Goal: Information Seeking & Learning: Check status

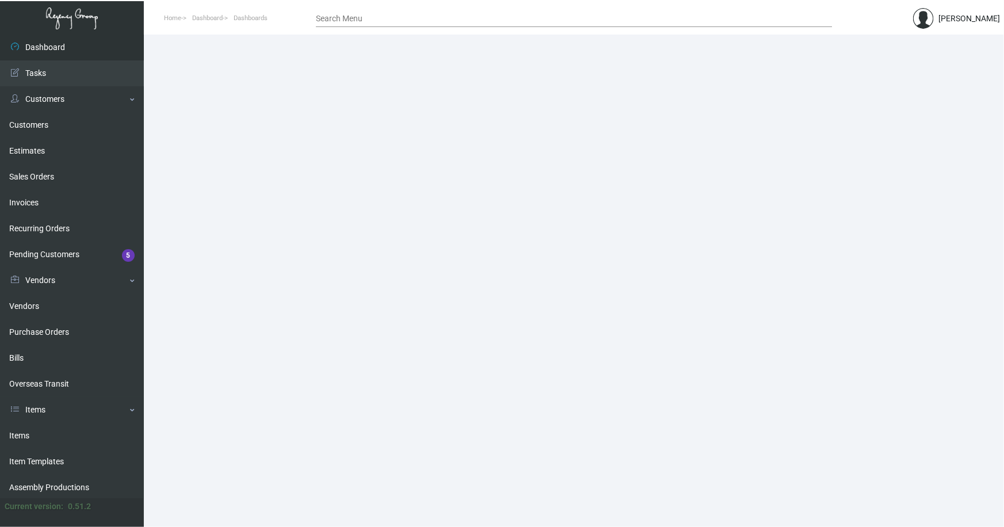
drag, startPoint x: 42, startPoint y: 123, endPoint x: 150, endPoint y: 122, distance: 108.2
click at [41, 123] on link "Customers" at bounding box center [72, 125] width 144 height 26
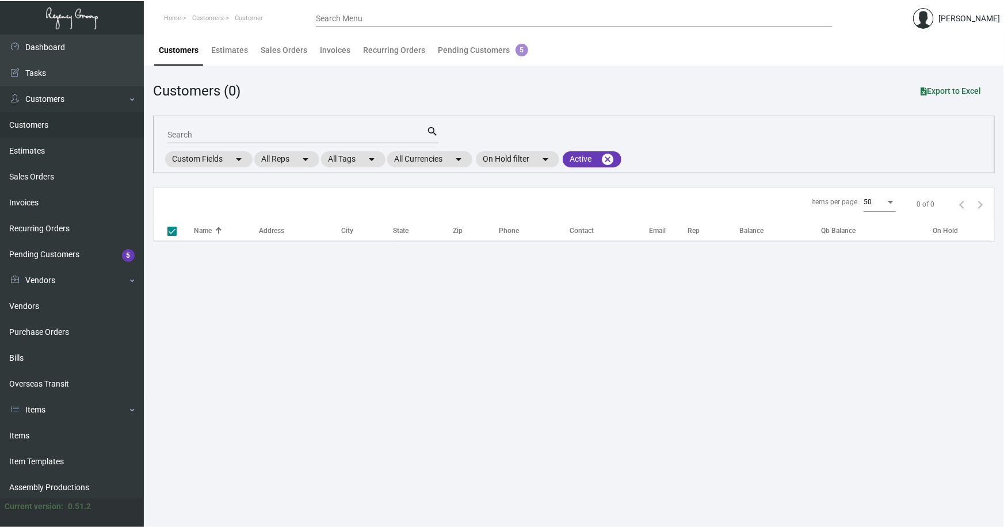
checkbox input "false"
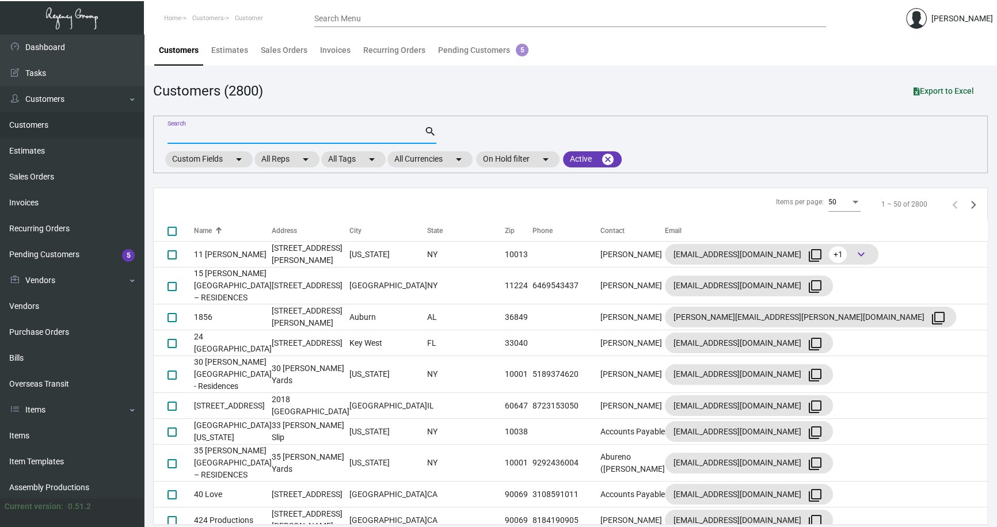
click at [212, 137] on input "Search" at bounding box center [295, 135] width 257 height 9
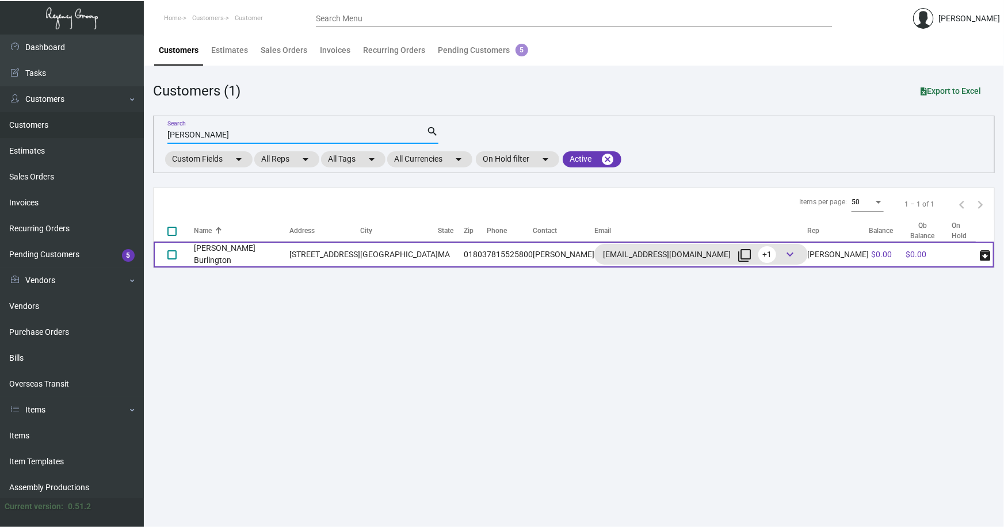
type input "[PERSON_NAME]"
click at [229, 253] on td "[PERSON_NAME] Burlington" at bounding box center [242, 255] width 96 height 26
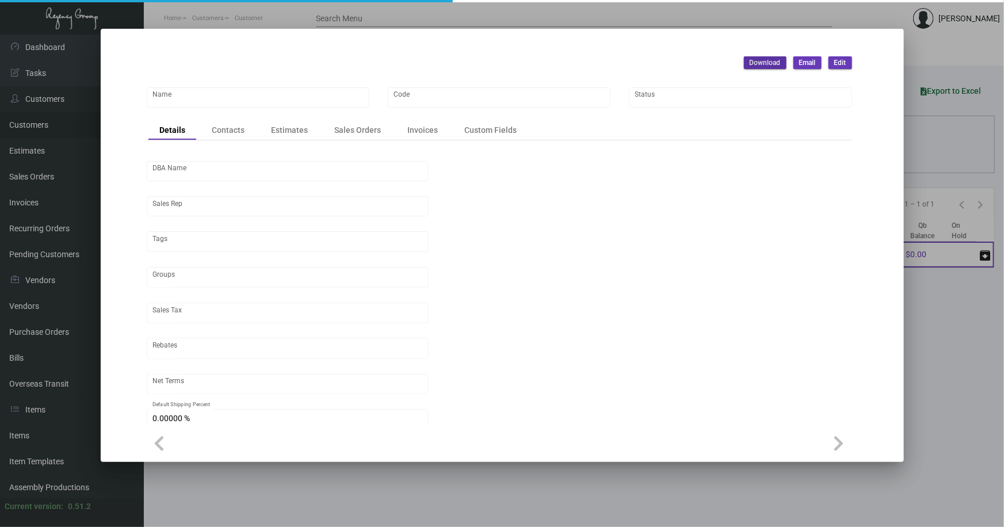
type input "[PERSON_NAME] Burlington"
type input "ARC-BU"
type input "[PERSON_NAME]"
type input "Out of State"
type input "Net 30"
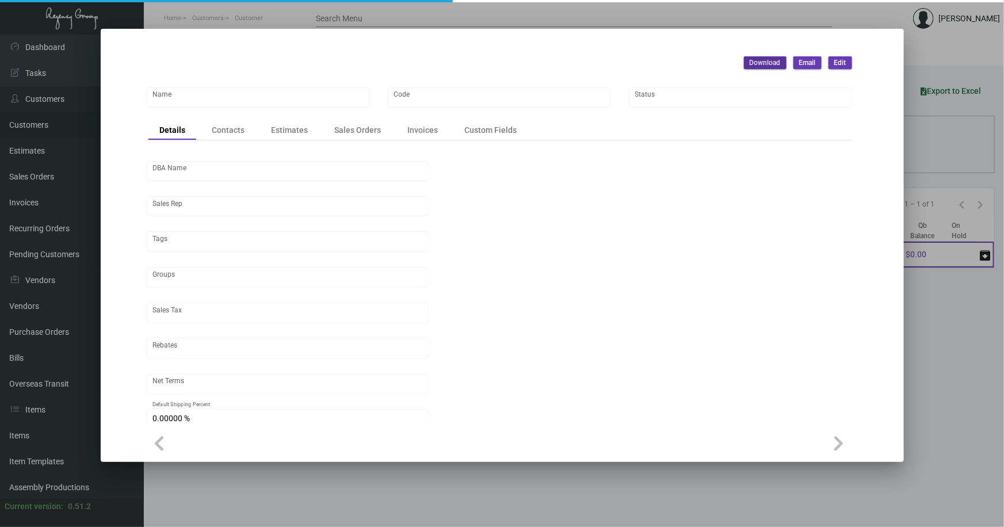
type input "United States Dollar $"
type input "$ 0.00"
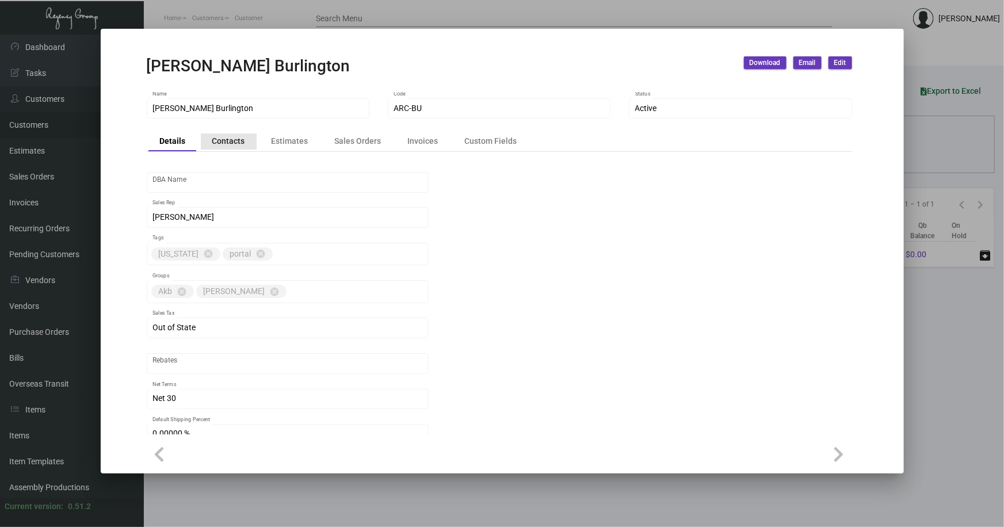
click at [238, 141] on div "Contacts" at bounding box center [228, 141] width 33 height 12
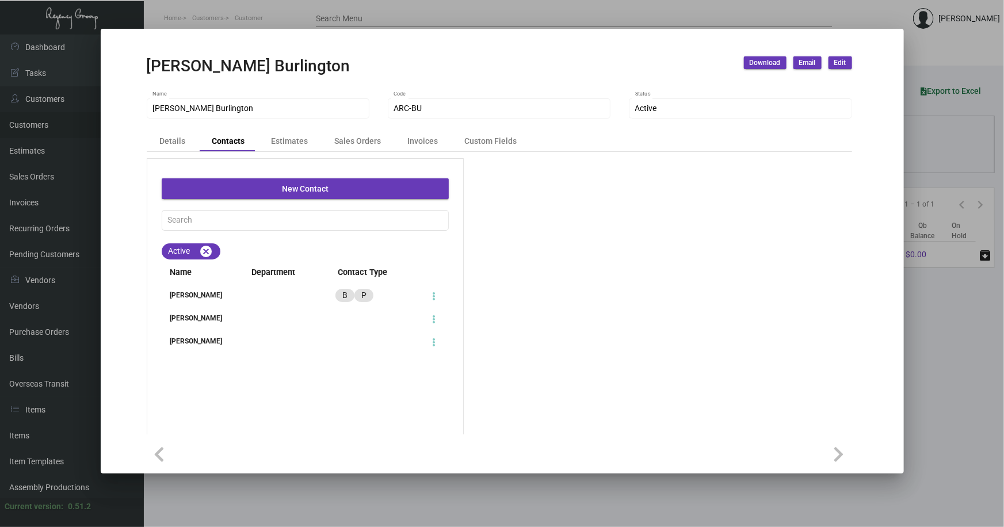
click at [204, 297] on div "[PERSON_NAME]" at bounding box center [198, 295] width 72 height 10
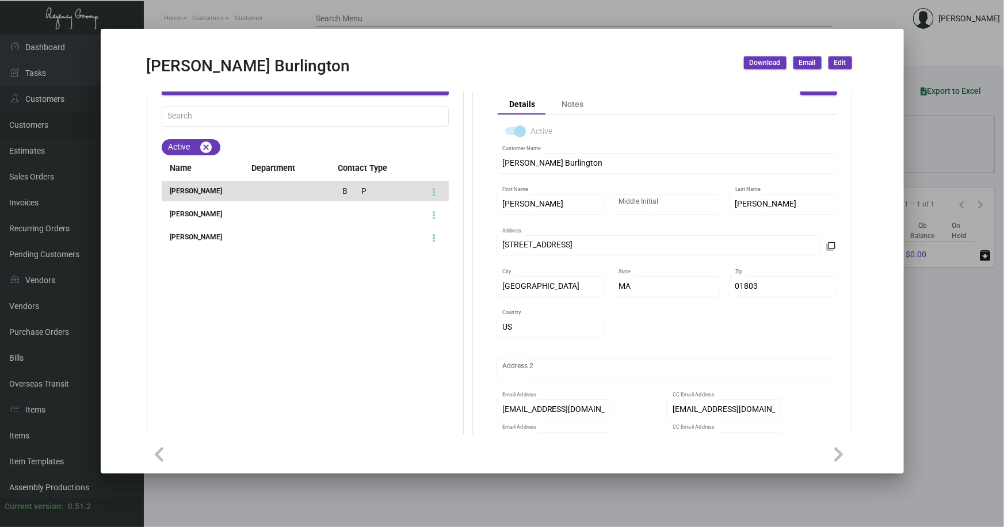
drag, startPoint x: 925, startPoint y: 351, endPoint x: 918, endPoint y: 351, distance: 6.9
click at [924, 351] on div at bounding box center [502, 263] width 1004 height 527
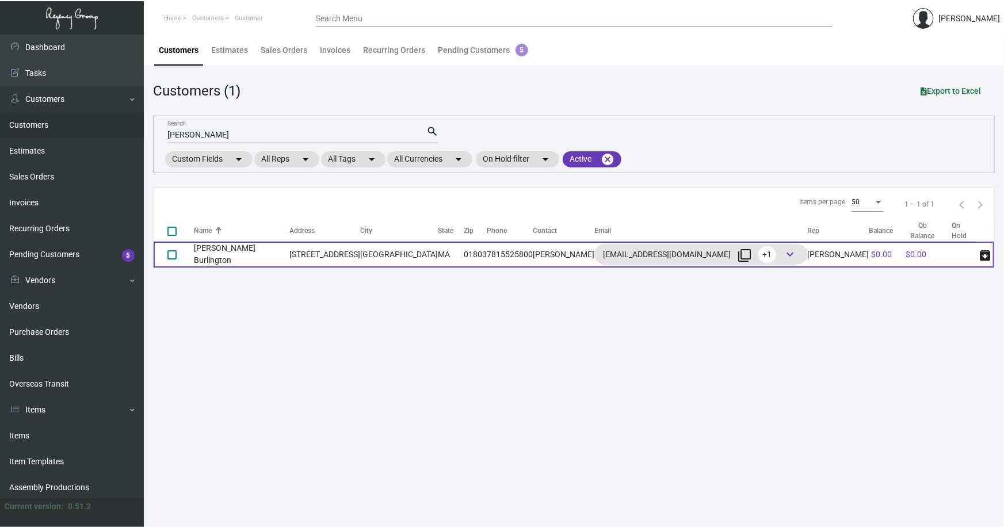
click at [250, 253] on td "[PERSON_NAME] Burlington" at bounding box center [242, 255] width 96 height 26
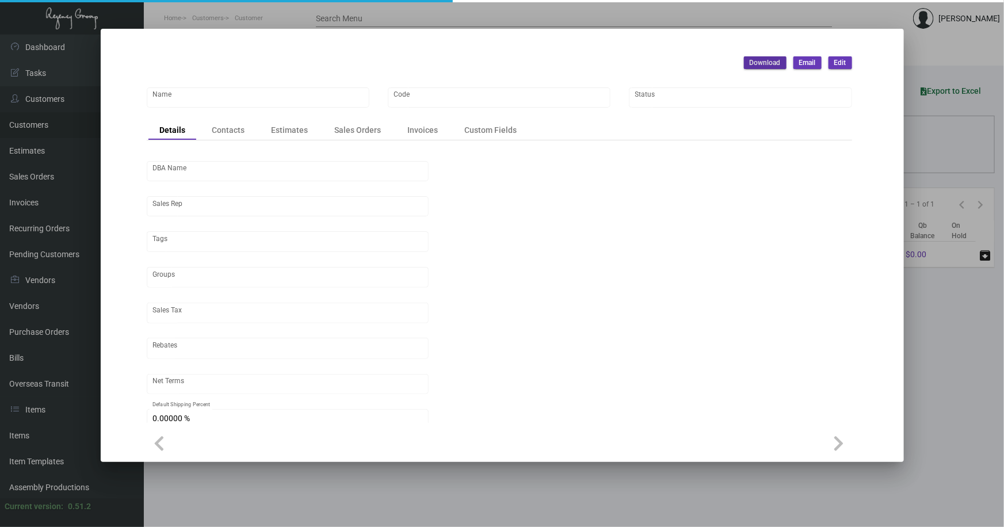
type input "[PERSON_NAME] Burlington"
type input "ARC-BU"
type input "[PERSON_NAME]"
type input "Out of State"
type input "Net 30"
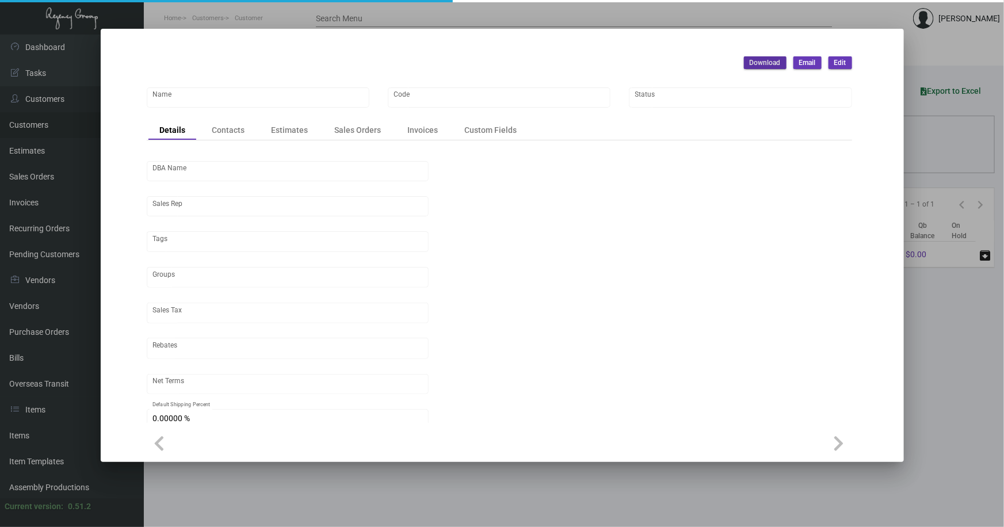
type input "United States Dollar $"
type input "$ 0.00"
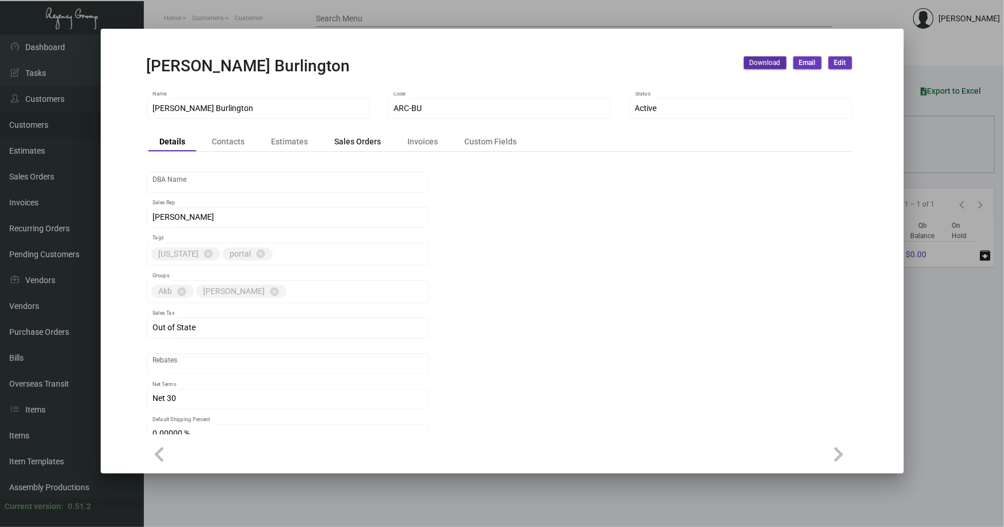
click at [347, 135] on div "Sales Orders" at bounding box center [358, 141] width 47 height 12
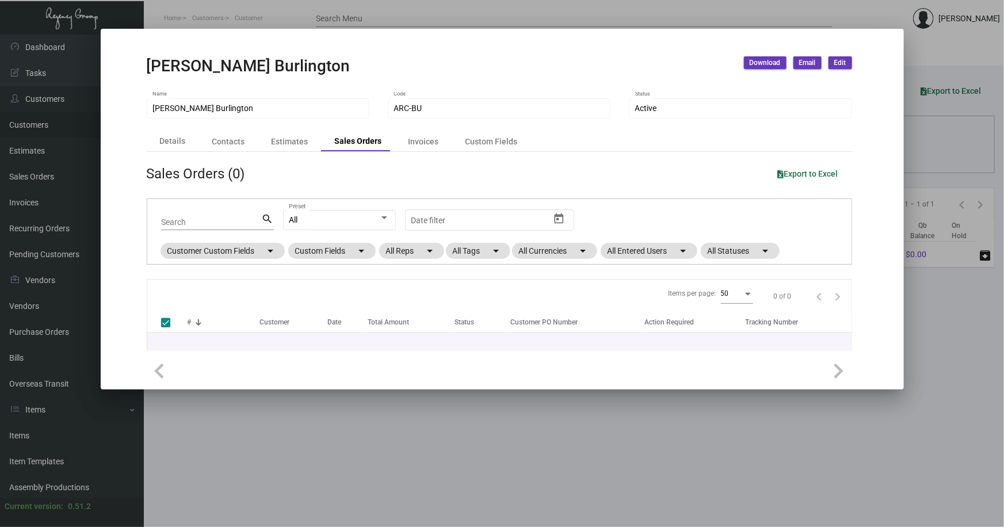
checkbox input "false"
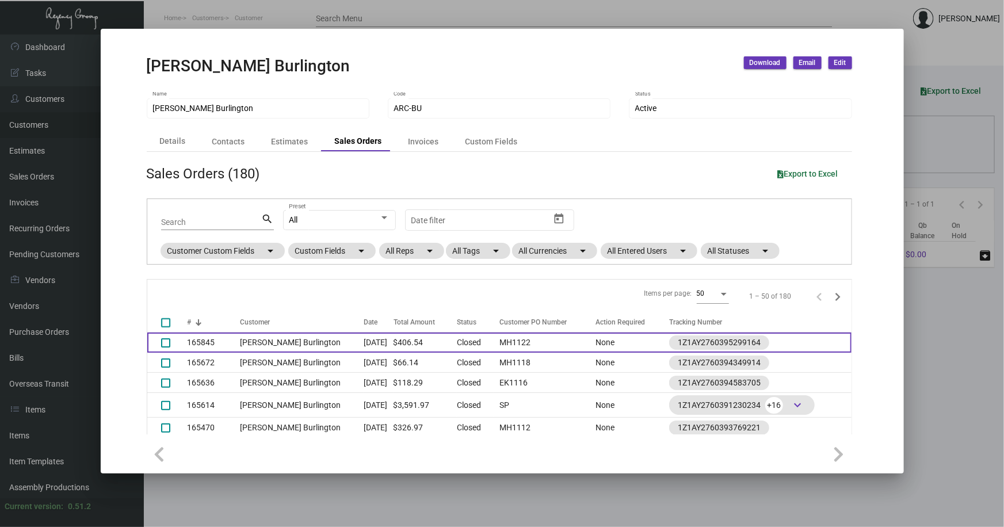
click at [287, 338] on td "[PERSON_NAME] Burlington" at bounding box center [302, 343] width 124 height 20
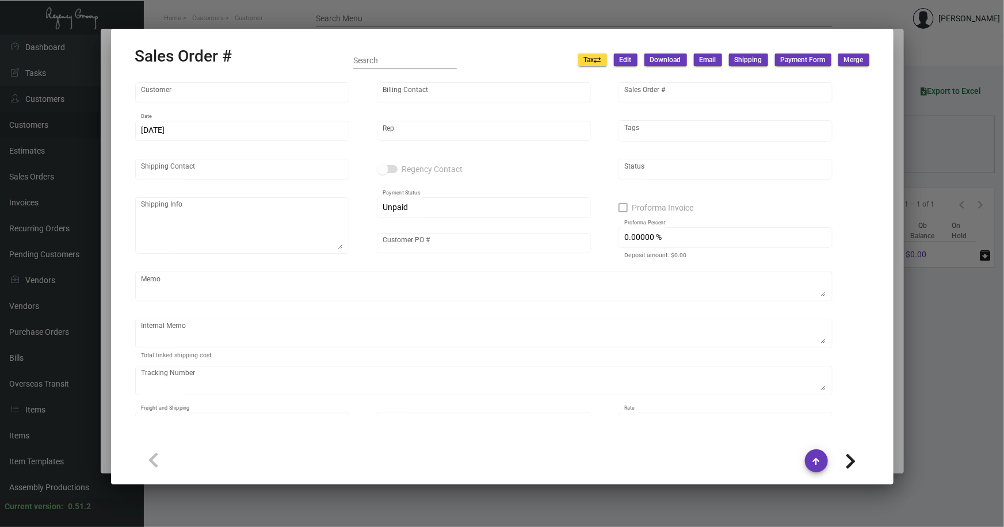
type input "[PERSON_NAME] Burlington"
type input "[PERSON_NAME]"
type input "165845"
type input "[DATE]"
type input "[PERSON_NAME]"
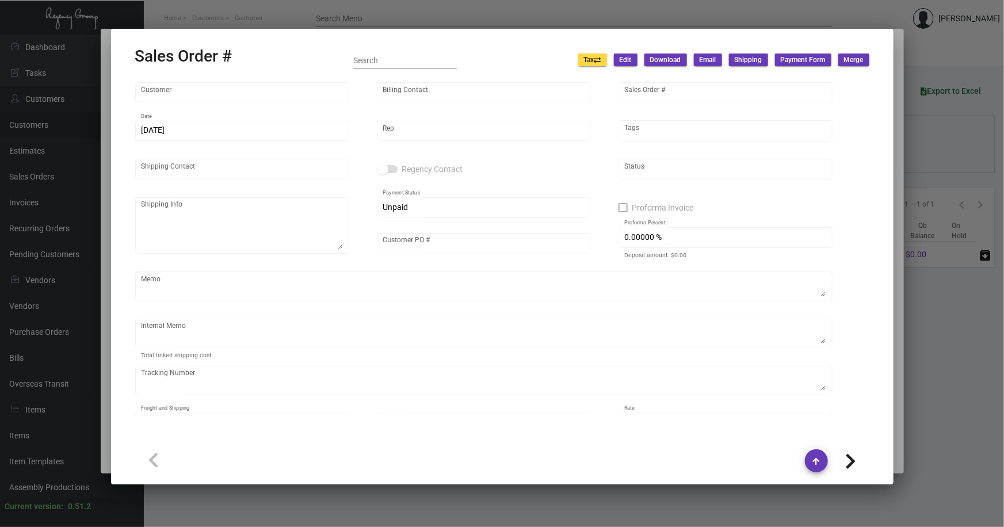
type input "[PERSON_NAME]"
type textarea "[PERSON_NAME] Burlington - [PERSON_NAME] [STREET_ADDRESS]"
type input "MH1122"
type textarea "8.35"
type input "United States Dollar $"
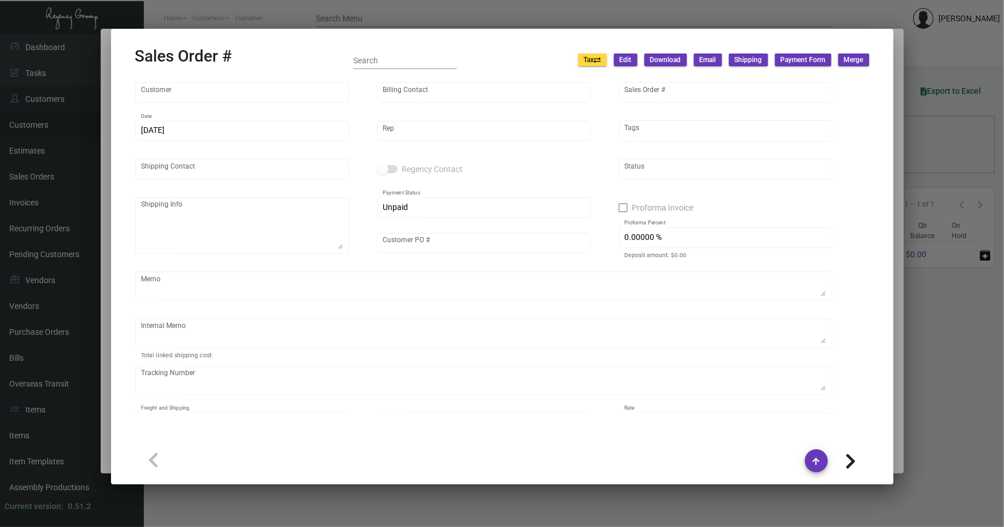
type input "$ 36.54"
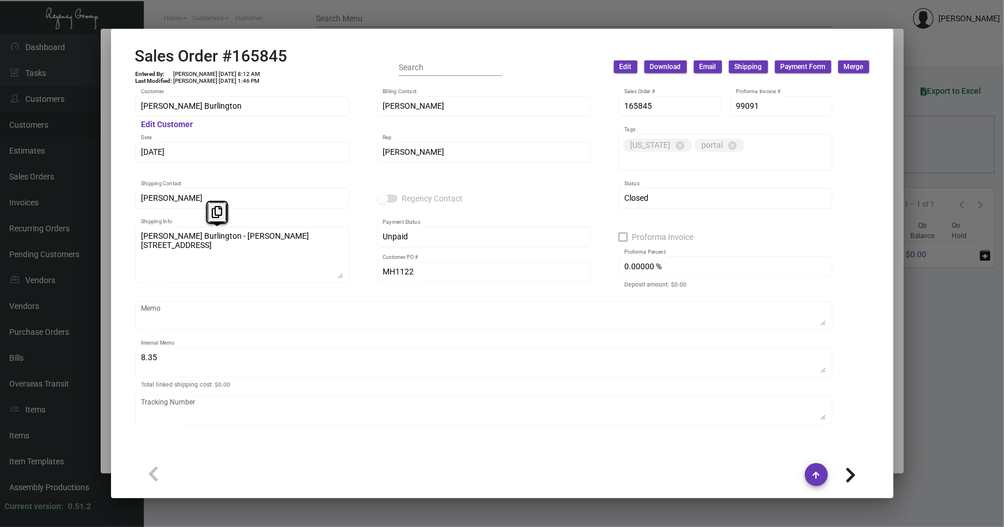
click at [137, 237] on div "[PERSON_NAME] Burlington - [PERSON_NAME] [STREET_ADDRESS] Customer Name - Conta…" at bounding box center [242, 253] width 214 height 59
